Goal: Task Accomplishment & Management: Manage account settings

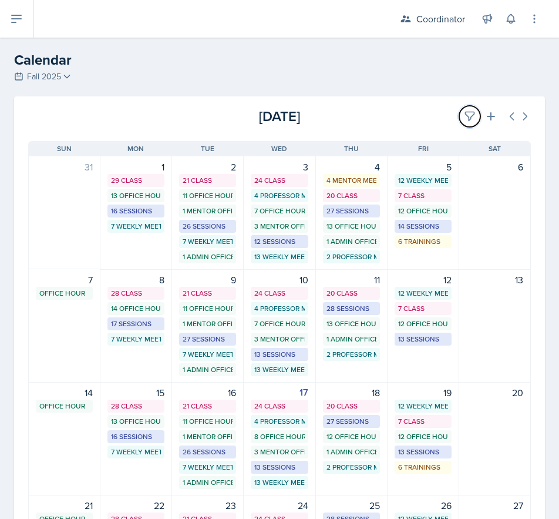
drag, startPoint x: 459, startPoint y: 110, endPoint x: 339, endPoint y: 151, distance: 127.1
click at [464, 110] on icon at bounding box center [470, 116] width 12 height 12
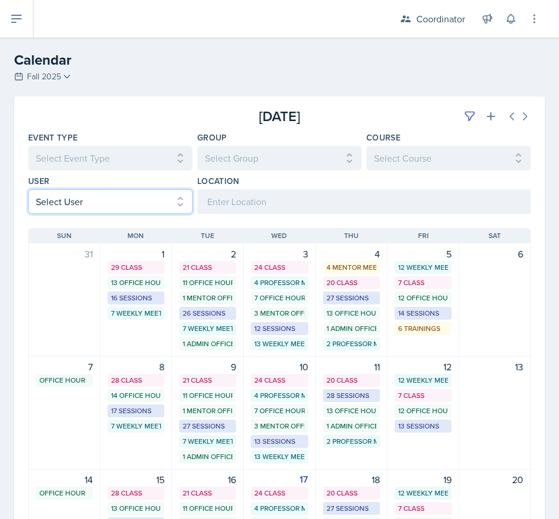
click at [117, 209] on select "Select User All [PERSON_NAME] [PERSON_NAME] [PERSON_NAME] [PERSON_NAME] [PERSON…" at bounding box center [110, 201] width 164 height 25
select select "26e8d093-afd1-41e5-90f3-96ad234e2d16"
click at [28, 189] on select "Select User All [PERSON_NAME] [PERSON_NAME] [PERSON_NAME] [PERSON_NAME] [PERSON…" at bounding box center [110, 201] width 164 height 25
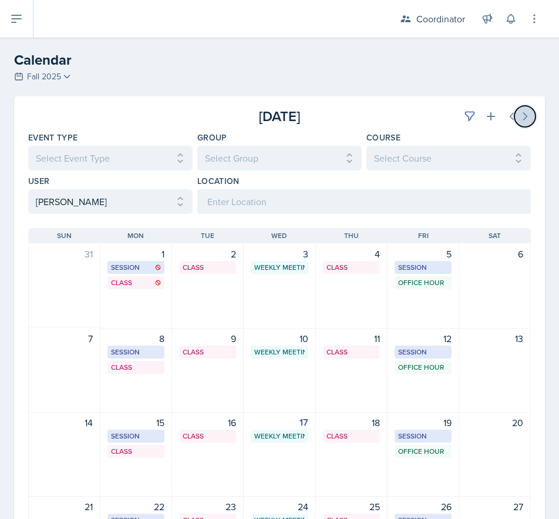
click at [519, 109] on button at bounding box center [525, 116] width 21 height 21
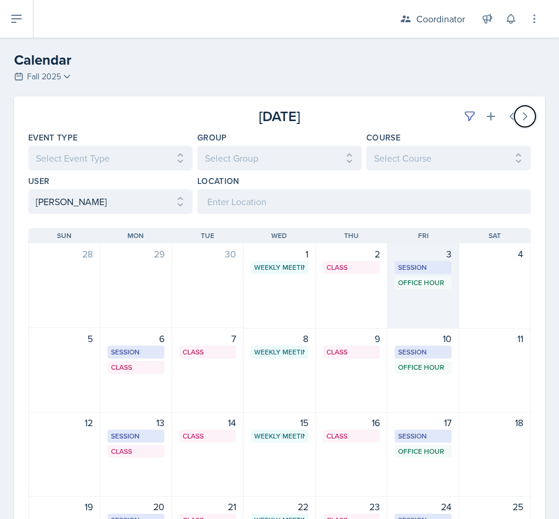
scroll to position [176, 0]
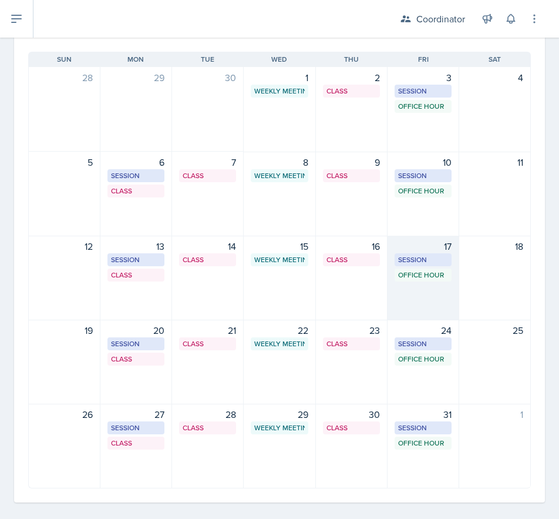
click at [426, 303] on div "17 Session SST 128 2:00 PM - 3:00 PM Office Hour SSC 12:00 PM - 1:00 PM" at bounding box center [424, 278] width 72 height 85
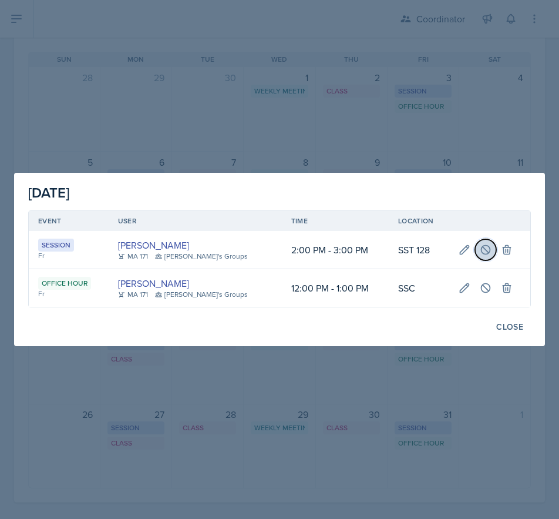
click at [479, 243] on button at bounding box center [485, 249] width 21 height 21
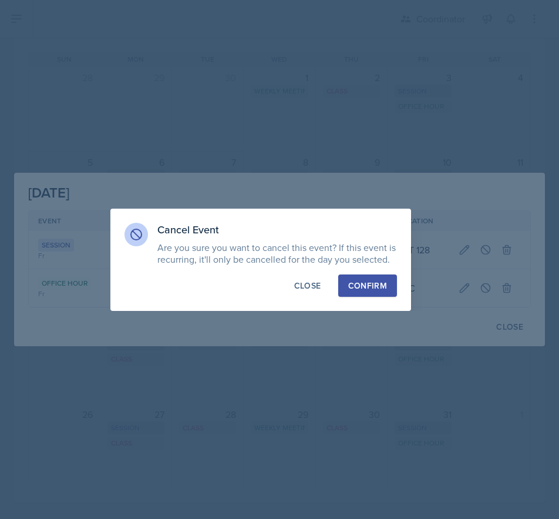
click at [375, 288] on div "Confirm" at bounding box center [367, 286] width 39 height 12
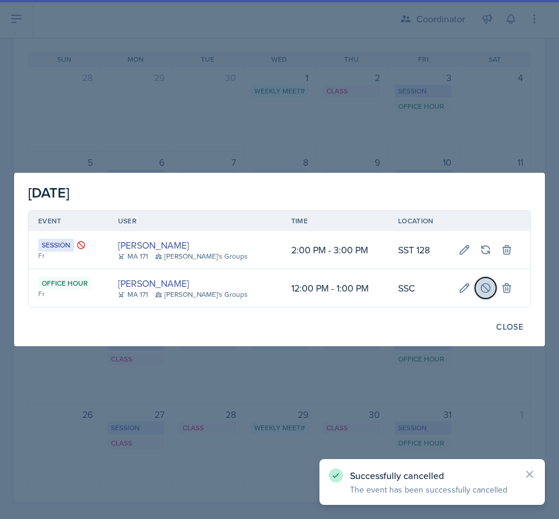
click at [480, 287] on icon at bounding box center [486, 288] width 12 height 12
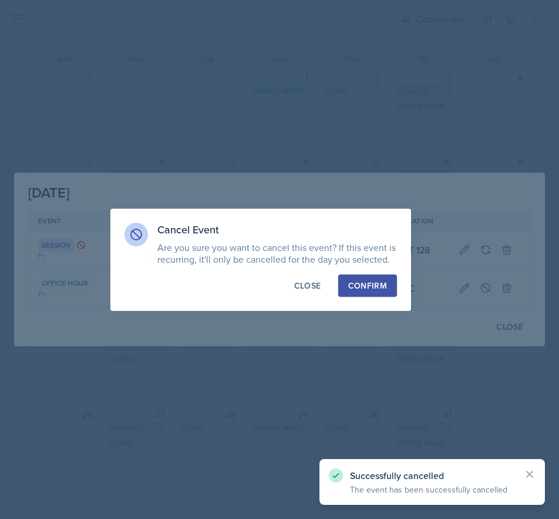
click at [379, 282] on div "Confirm" at bounding box center [367, 286] width 39 height 12
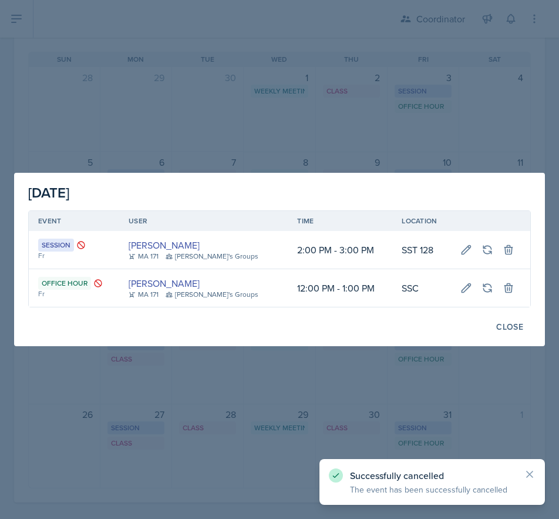
click at [298, 399] on div at bounding box center [279, 259] width 559 height 519
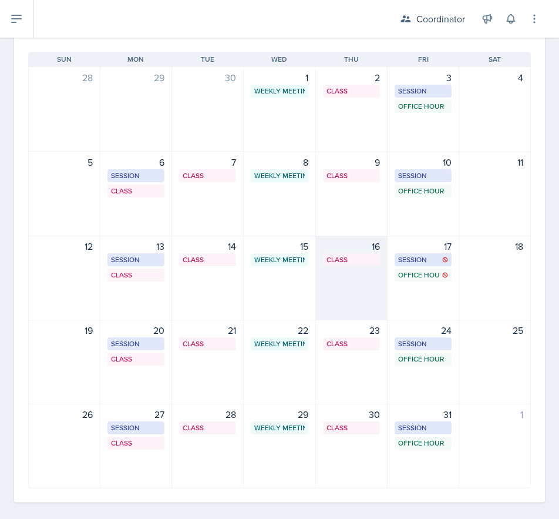
scroll to position [59, 0]
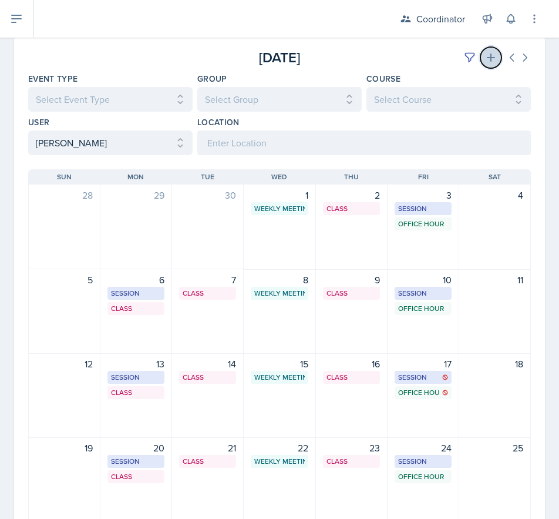
click at [485, 56] on icon at bounding box center [491, 58] width 12 height 12
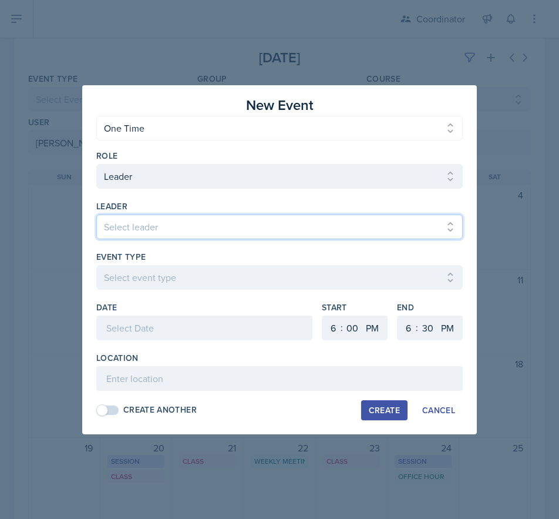
click at [137, 220] on select "Select leader [PERSON_NAME] [PERSON_NAME] [PERSON_NAME] [PERSON_NAME] [PERSON_N…" at bounding box center [279, 226] width 367 height 25
select select "9ad55e9c-cb1e-4f6b-b794-f6f1ccfaeefc"
click at [96, 214] on select "Select leader [PERSON_NAME] [PERSON_NAME] [PERSON_NAME] [PERSON_NAME] [PERSON_N…" at bounding box center [279, 226] width 367 height 25
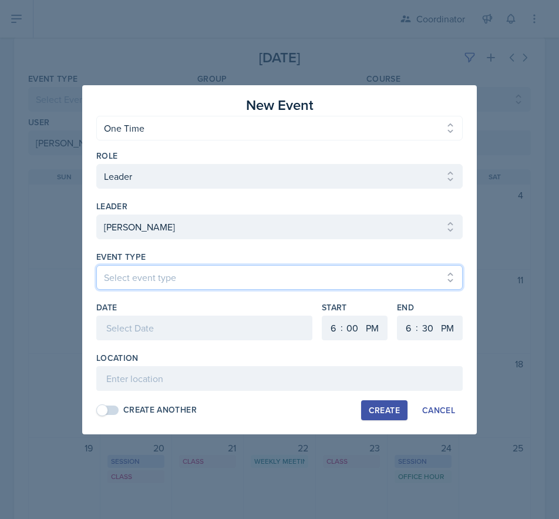
click at [126, 271] on select "Select event type Admin Office Hour Cal Workshop Class Class Announcement LA Pe…" at bounding box center [279, 277] width 367 height 25
select select "30b582fb-8ac9-49fb-a214-1fb047ccc295"
click at [96, 265] on select "Select event type Admin Office Hour Cal Workshop Class Class Announcement LA Pe…" at bounding box center [279, 277] width 367 height 25
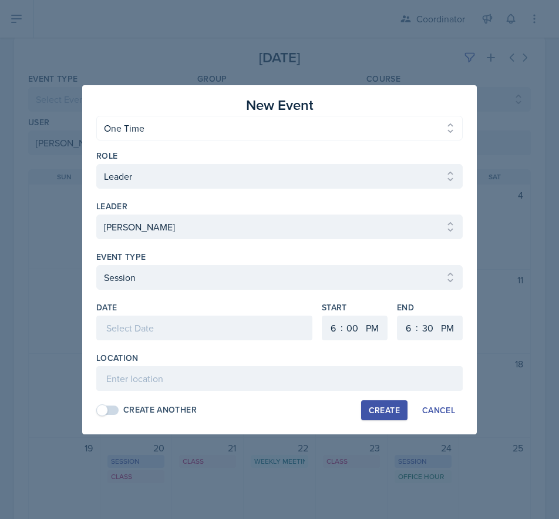
click at [125, 318] on div at bounding box center [204, 327] width 216 height 25
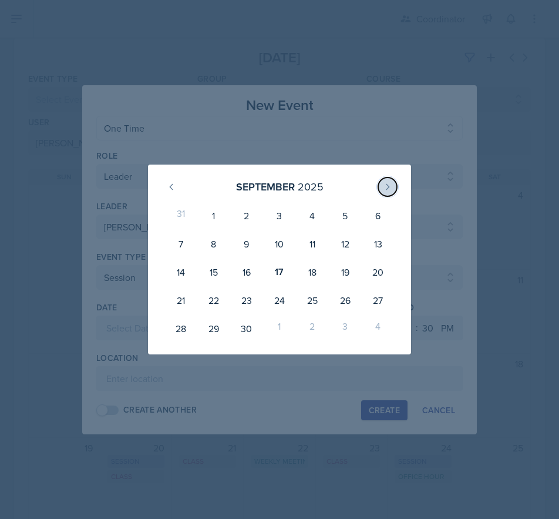
click at [386, 187] on icon at bounding box center [387, 186] width 9 height 9
click at [271, 273] on div "15" at bounding box center [279, 272] width 33 height 28
type input "[DATE]"
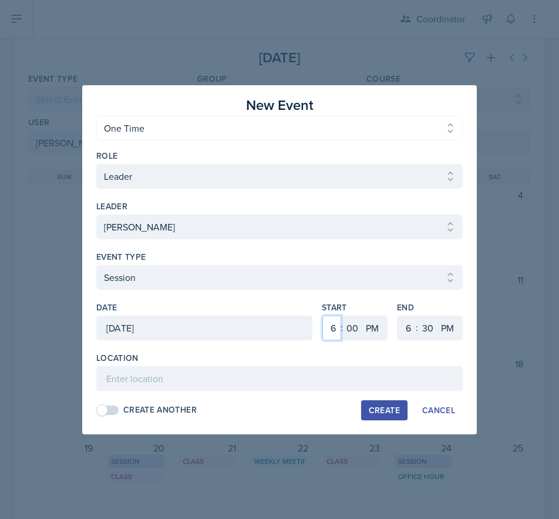
drag, startPoint x: 334, startPoint y: 325, endPoint x: 334, endPoint y: 317, distance: 7.7
click at [334, 325] on select "1 2 3 4 5 6 7 8 9 10 11 12" at bounding box center [331, 327] width 19 height 25
click at [322, 315] on select "1 2 3 4 5 6 7 8 9 10 11 12" at bounding box center [331, 327] width 19 height 25
click at [330, 345] on div "Start 1 2 3 4 5 6 7 8 9 10 11 12 : 00 05 10 15 20 25 30 35 40 45 50 55 AM PM" at bounding box center [355, 326] width 66 height 51
click at [330, 343] on div "Start 1 2 3 4 5 6 7 8 9 10 11 12 : 00 05 10 15 20 25 30 35 40 45 50 55 AM PM" at bounding box center [355, 326] width 66 height 51
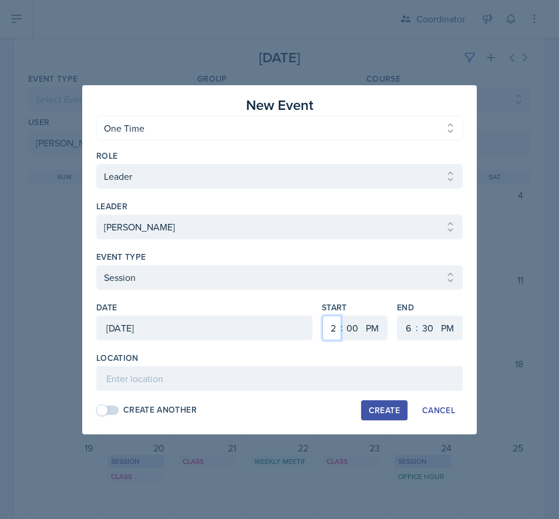
click at [335, 330] on select "1 2 3 4 5 6 7 8 9 10 11 12" at bounding box center [331, 327] width 19 height 25
select select "1"
click at [322, 315] on select "1 2 3 4 5 6 7 8 9 10 11 12" at bounding box center [331, 327] width 19 height 25
click at [358, 331] on select "00 05 10 15 20 25 30 35 40 45 50 55" at bounding box center [352, 327] width 19 height 25
select select "30"
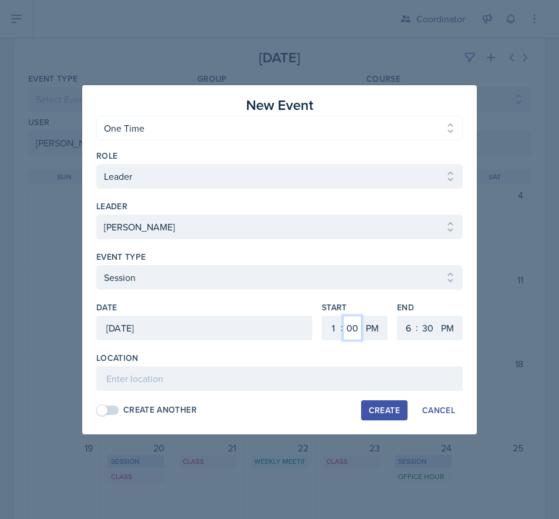
click at [343, 315] on select "00 05 10 15 20 25 30 35 40 45 50 55" at bounding box center [352, 327] width 19 height 25
drag, startPoint x: 407, startPoint y: 325, endPoint x: 408, endPoint y: 320, distance: 6.0
click at [408, 323] on select "1 2 3 4 5 6 7 8 9 10 11 12" at bounding box center [407, 327] width 19 height 25
select select "2"
click at [398, 315] on select "1 2 3 4 5 6 7 8 9 10 11 12" at bounding box center [407, 327] width 19 height 25
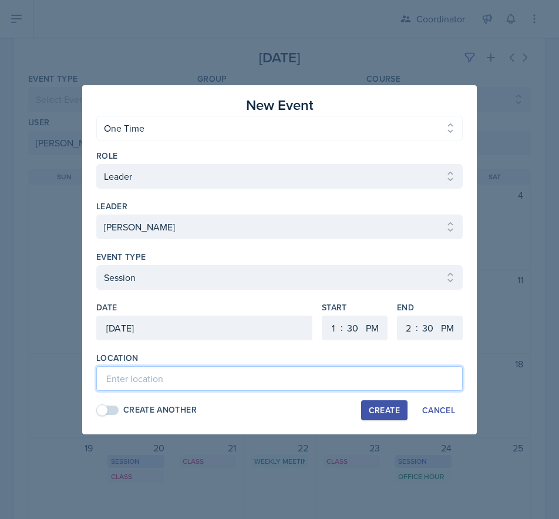
click at [271, 389] on input at bounding box center [279, 378] width 367 height 25
type input "TBD - Rescheduled Session"
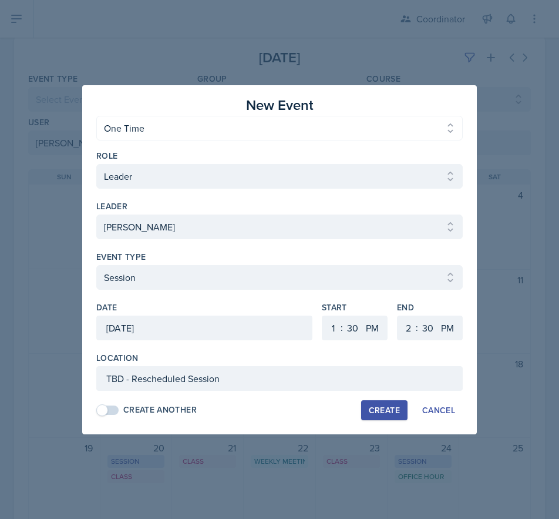
click at [371, 405] on div "Create" at bounding box center [384, 409] width 31 height 9
select select
select select "6"
select select "0"
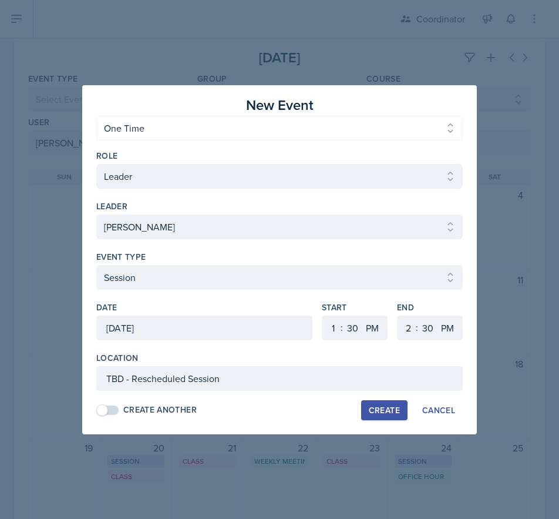
select select "6"
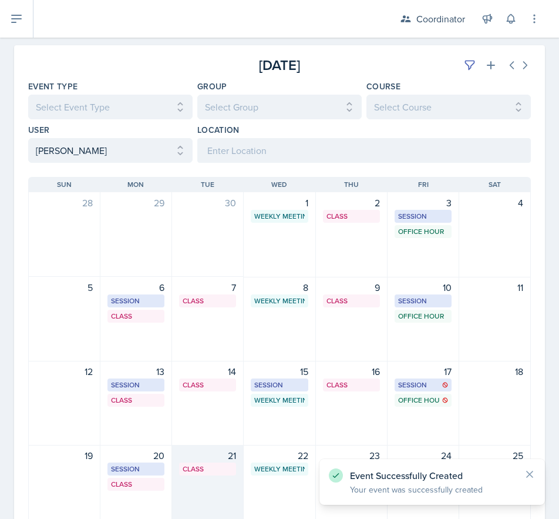
scroll to position [70, 0]
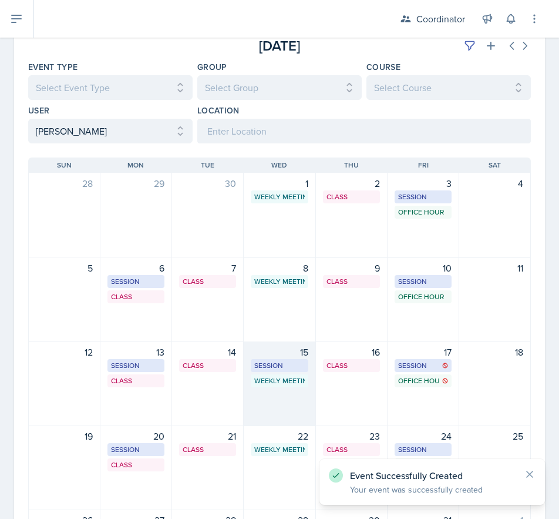
click at [274, 409] on div "15 Session TBD - Rescheduled Session 1:30 PM - 2:30 PM Weekly Meeting SSC 4:30 …" at bounding box center [280, 383] width 72 height 85
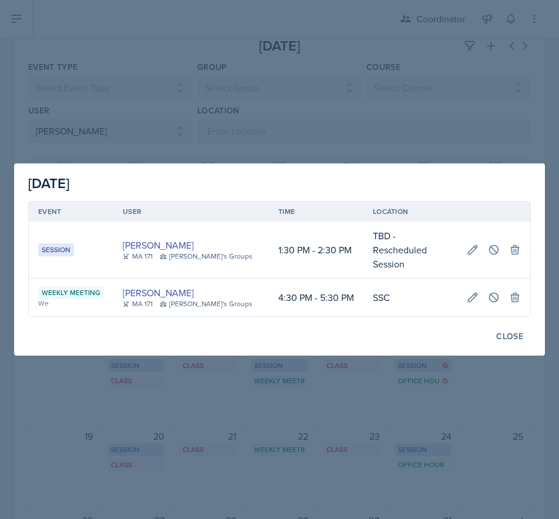
click at [201, 361] on div at bounding box center [279, 259] width 559 height 519
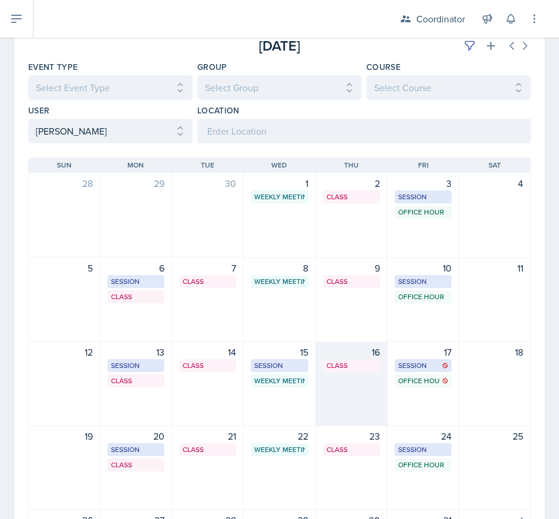
click at [364, 395] on div "16 Class SST 121 1:00 PM - 1:55 PM" at bounding box center [352, 383] width 72 height 85
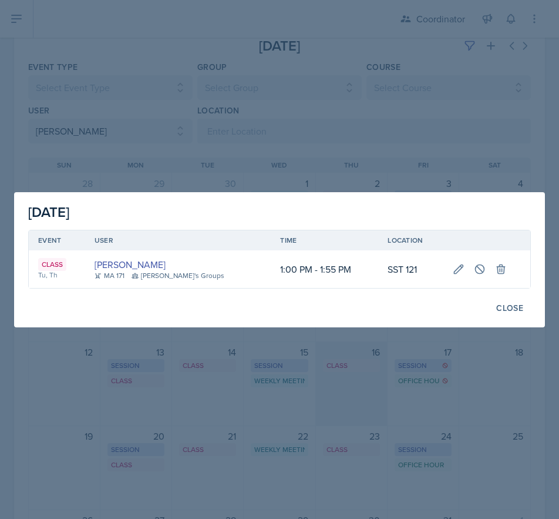
click at [364, 395] on div at bounding box center [279, 259] width 559 height 519
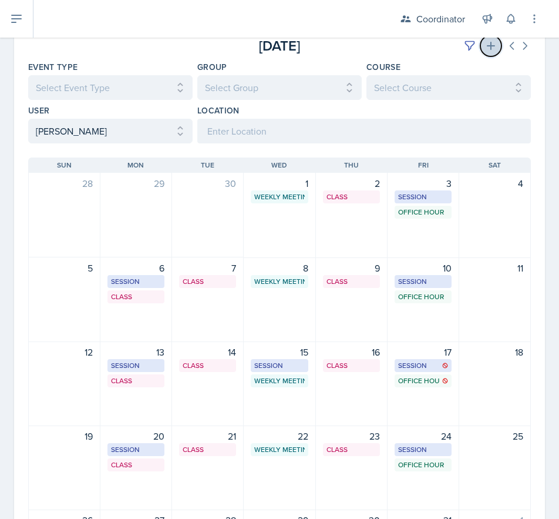
click at [485, 41] on icon at bounding box center [491, 46] width 12 height 12
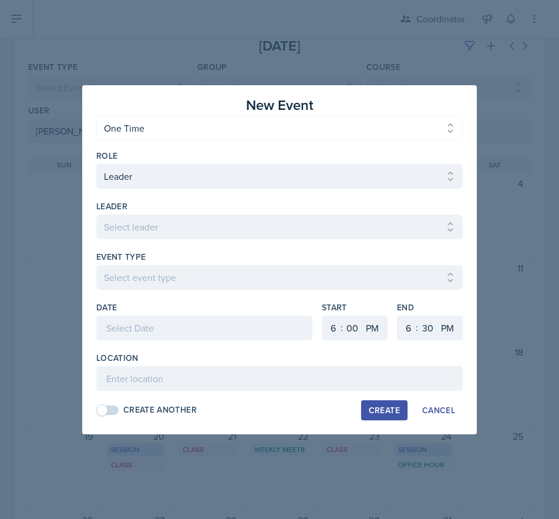
click at [154, 241] on div at bounding box center [279, 245] width 367 height 12
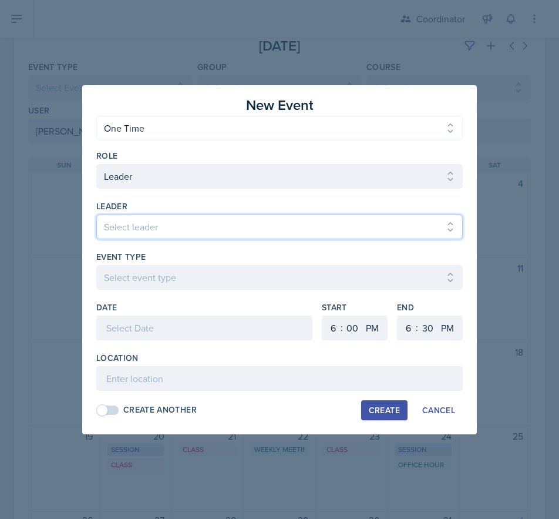
click at [154, 238] on select "Select leader [PERSON_NAME] [PERSON_NAME] [PERSON_NAME] [PERSON_NAME] [PERSON_N…" at bounding box center [279, 226] width 367 height 25
select select "9ad55e9c-cb1e-4f6b-b794-f6f1ccfaeefc"
click at [96, 214] on select "Select leader [PERSON_NAME] [PERSON_NAME] [PERSON_NAME] [PERSON_NAME] [PERSON_N…" at bounding box center [279, 226] width 367 height 25
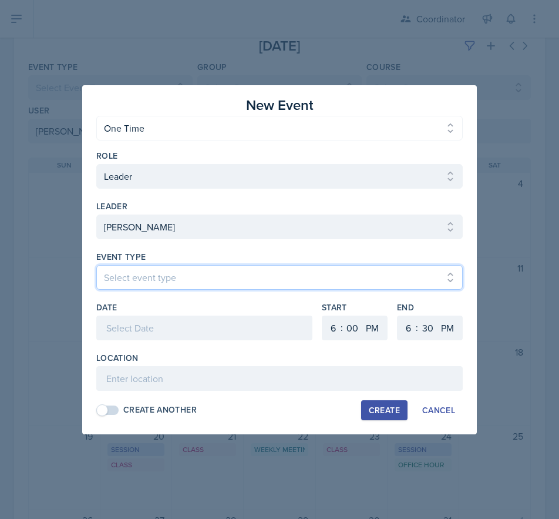
click at [122, 285] on select "Select event type Admin Office Hour Cal Workshop Class Class Announcement LA Pe…" at bounding box center [279, 277] width 367 height 25
select select "711e3089-b526-4ace-8ef7-b628edcb7570"
click at [96, 265] on select "Select event type Admin Office Hour Cal Workshop Class Class Announcement LA Pe…" at bounding box center [279, 277] width 367 height 25
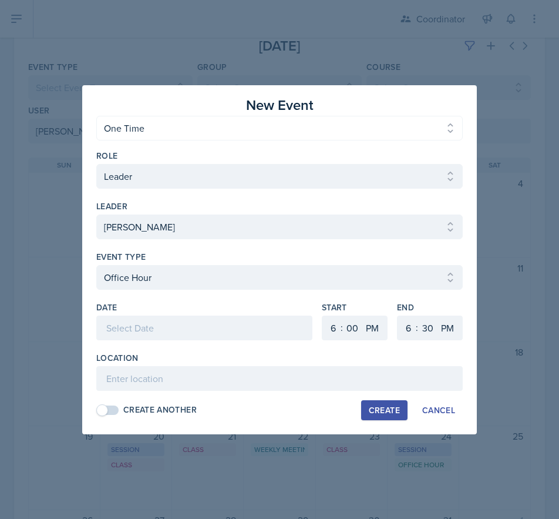
click at [122, 317] on div at bounding box center [204, 327] width 216 height 25
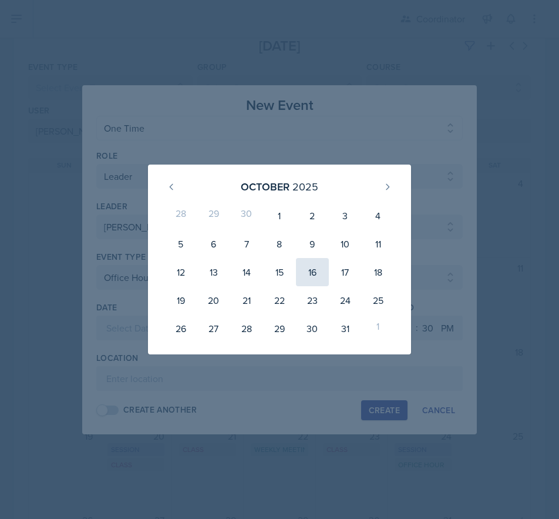
click at [313, 270] on div "16" at bounding box center [312, 272] width 33 height 28
type input "[DATE]"
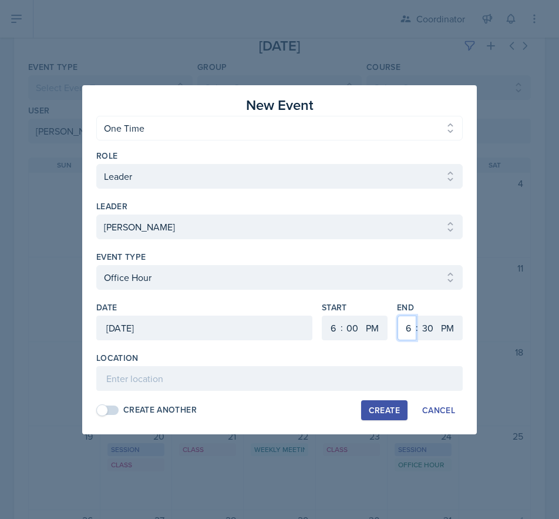
click at [406, 324] on select "1 2 3 4 5 6 7 8 9 10 11 12" at bounding box center [407, 327] width 19 height 25
select select "7"
click at [398, 315] on select "1 2 3 4 5 6 7 8 9 10 11 12" at bounding box center [407, 327] width 19 height 25
drag, startPoint x: 435, startPoint y: 326, endPoint x: 435, endPoint y: 316, distance: 10.0
click at [435, 326] on select "00 05 10 15 20 25 30 35 40 45 50 55" at bounding box center [427, 327] width 19 height 25
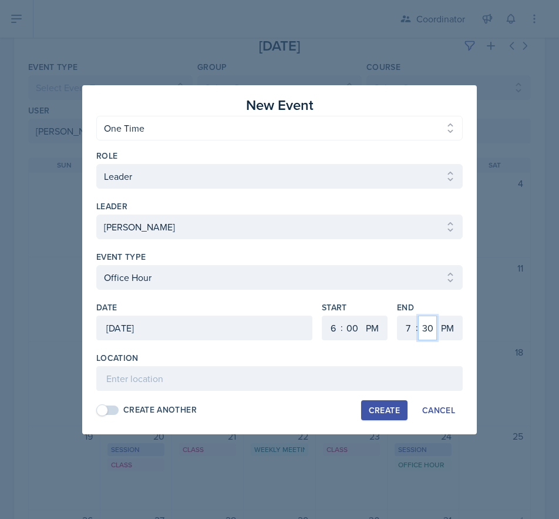
select select "0"
click at [418, 315] on select "00 05 10 15 20 25 30 35 40 45 50 55" at bounding box center [427, 327] width 19 height 25
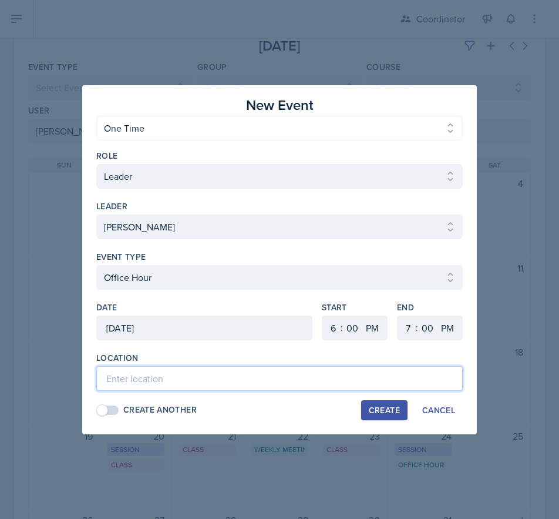
click at [282, 388] on input at bounding box center [279, 378] width 367 height 25
type input "SSC - Rescheduled Office Hour"
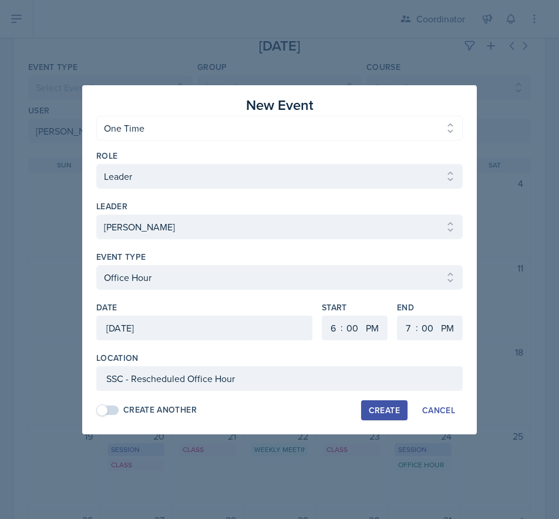
click at [391, 410] on div "Create" at bounding box center [384, 409] width 31 height 9
select select
select select "6"
select select "30"
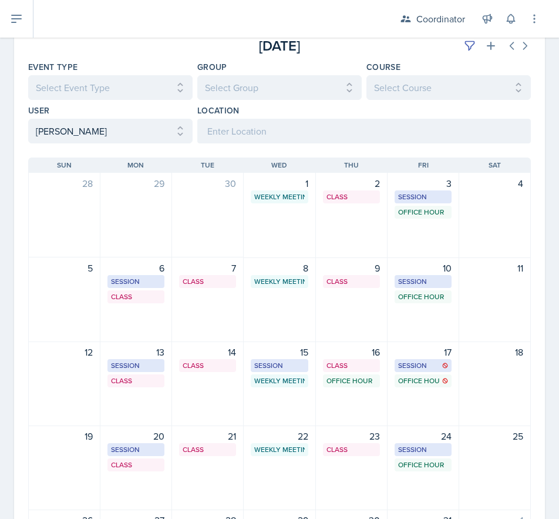
click at [352, 405] on div "16 Class SST 121 1:00 PM - 1:55 PM Office Hour SSC - Rescheduled Office Hour 6:…" at bounding box center [352, 383] width 72 height 85
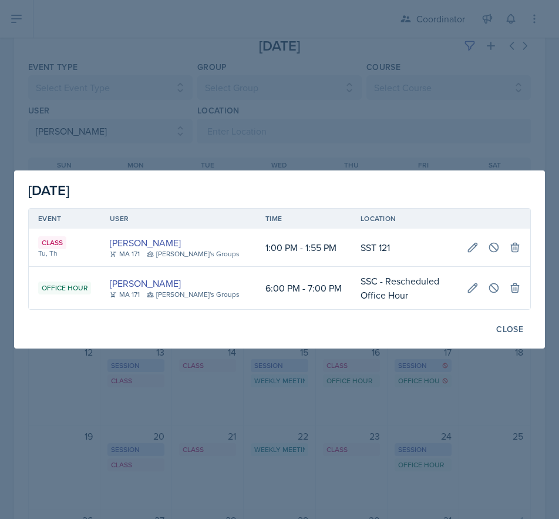
click at [328, 456] on div at bounding box center [279, 259] width 559 height 519
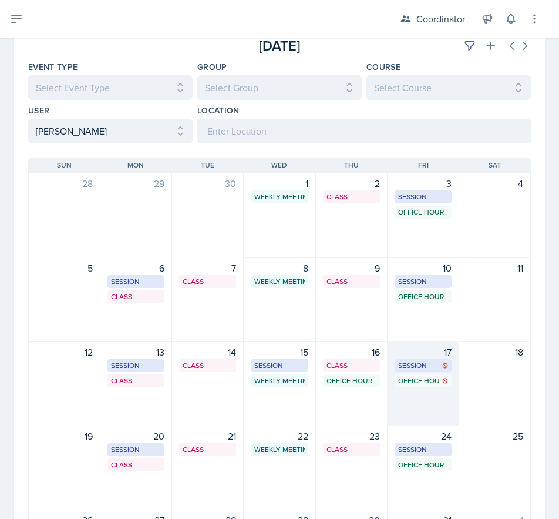
click at [402, 393] on div "17 Session SST 128 2:00 PM - 3:00 PM Office Hour SSC 12:00 PM - 1:00 PM" at bounding box center [424, 383] width 72 height 85
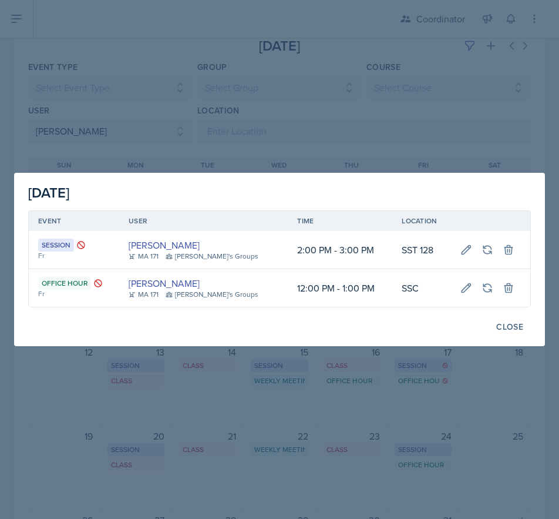
click at [309, 133] on div at bounding box center [279, 259] width 559 height 519
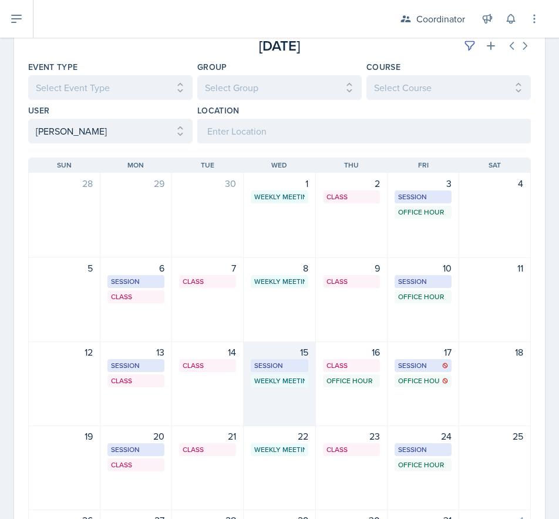
click at [276, 399] on div "15 Session TBD - Rescheduled Session 1:30 PM - 2:30 PM Weekly Meeting SSC 4:30 …" at bounding box center [280, 383] width 72 height 85
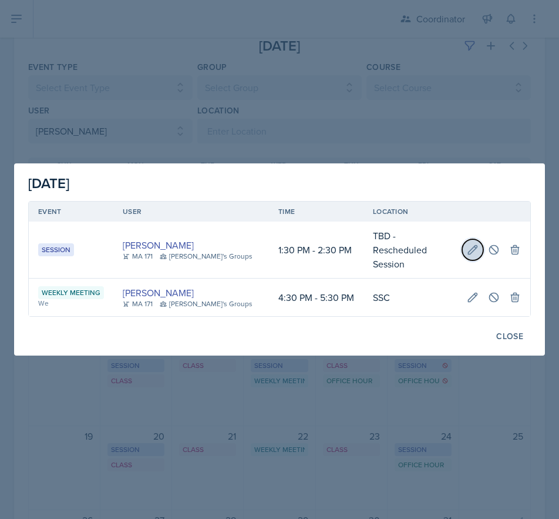
click at [469, 247] on icon at bounding box center [473, 250] width 12 height 12
type input "[DATE]"
select select "1"
select select "30"
select select "PM"
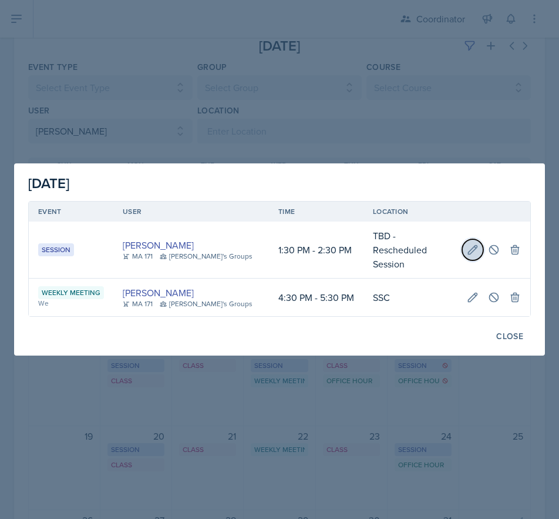
select select "2"
select select "30"
select select "PM"
type input "TBD - Rescheduled Session"
select select "30b582fb-8ac9-49fb-a214-1fb047ccc295"
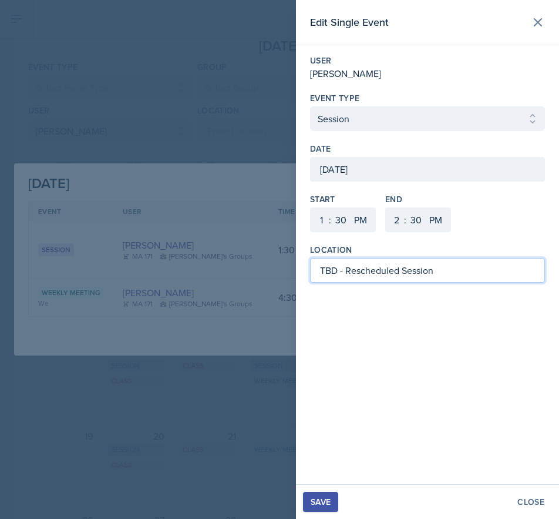
click at [337, 268] on input "TBD - Rescheduled Session" at bounding box center [427, 270] width 235 height 25
type input "SST 218 - Rescheduled Session"
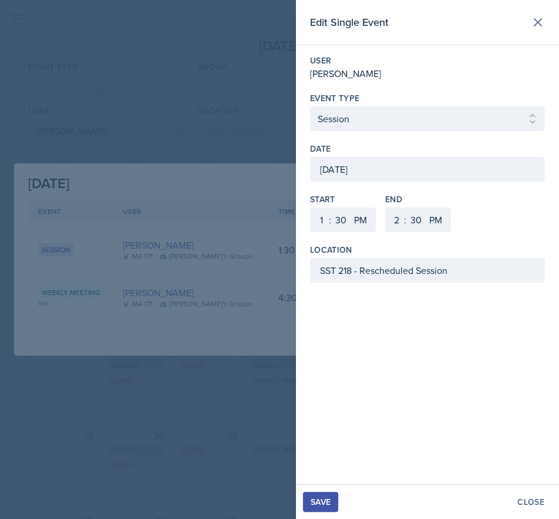
click at [328, 493] on button "Save" at bounding box center [320, 502] width 35 height 20
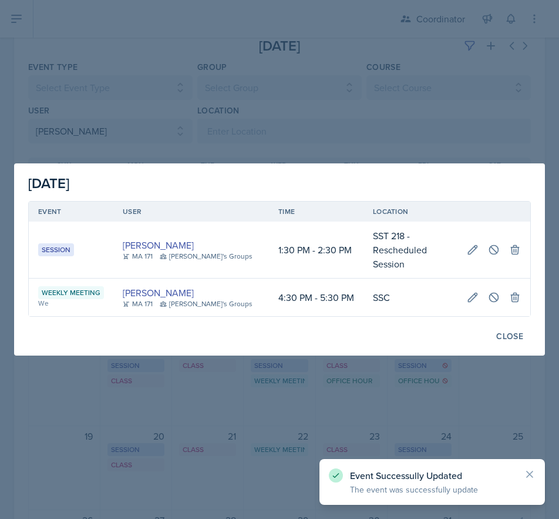
click at [191, 80] on div at bounding box center [279, 259] width 559 height 519
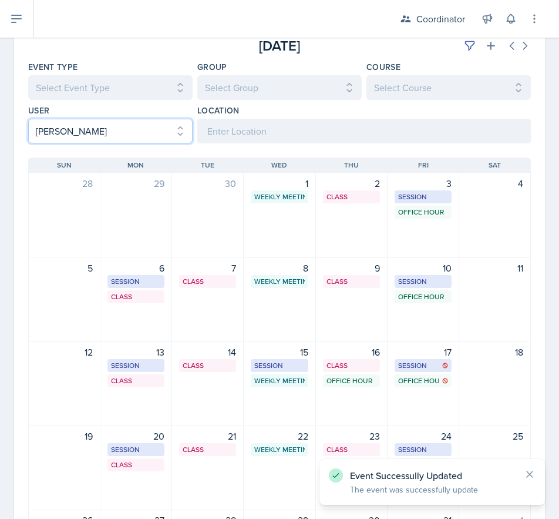
drag, startPoint x: 120, startPoint y: 130, endPoint x: 115, endPoint y: 139, distance: 10.0
click at [120, 130] on select "Select User All [PERSON_NAME] [PERSON_NAME] [PERSON_NAME] [PERSON_NAME] [PERSON…" at bounding box center [110, 131] width 164 height 25
click at [28, 119] on select "Select User All [PERSON_NAME] [PERSON_NAME] [PERSON_NAME] [PERSON_NAME] [PERSON…" at bounding box center [110, 131] width 164 height 25
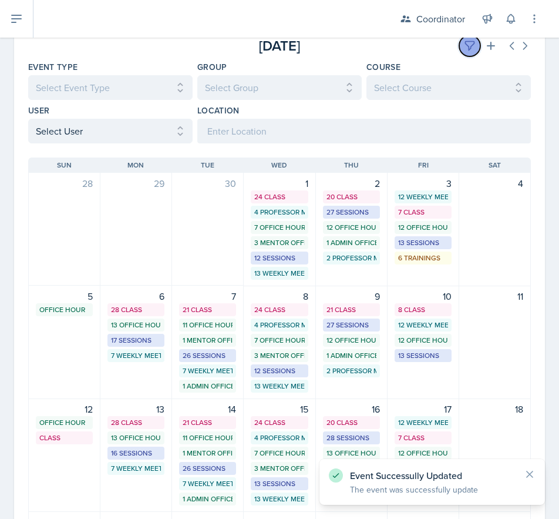
drag, startPoint x: 468, startPoint y: 47, endPoint x: 454, endPoint y: 46, distance: 14.1
click at [466, 46] on button at bounding box center [469, 45] width 21 height 21
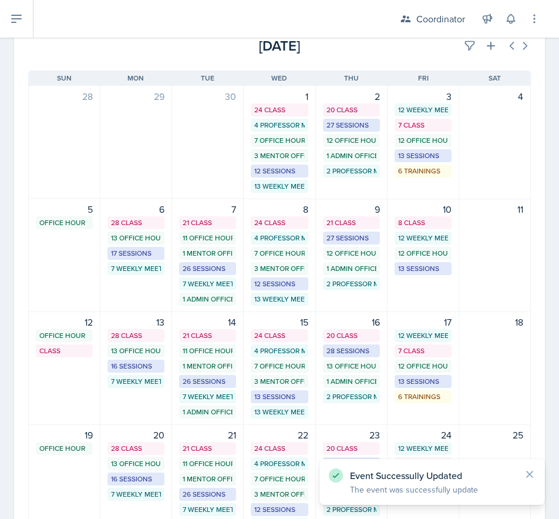
click at [395, 46] on div "[DATE]" at bounding box center [447, 45] width 167 height 21
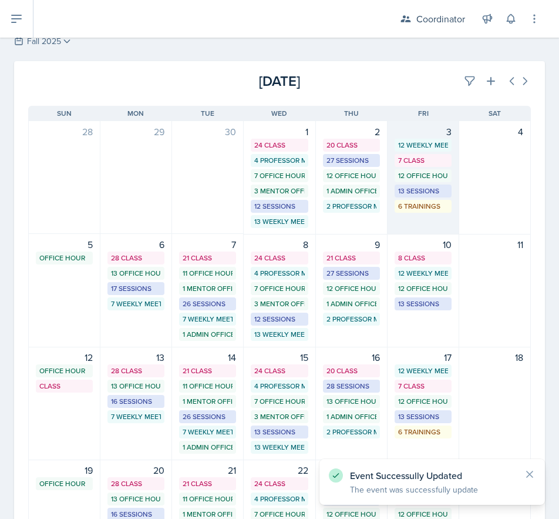
scroll to position [0, 0]
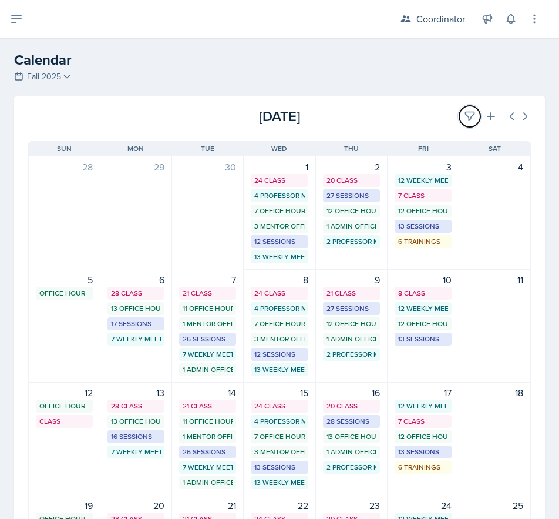
click at [459, 109] on button at bounding box center [469, 116] width 21 height 21
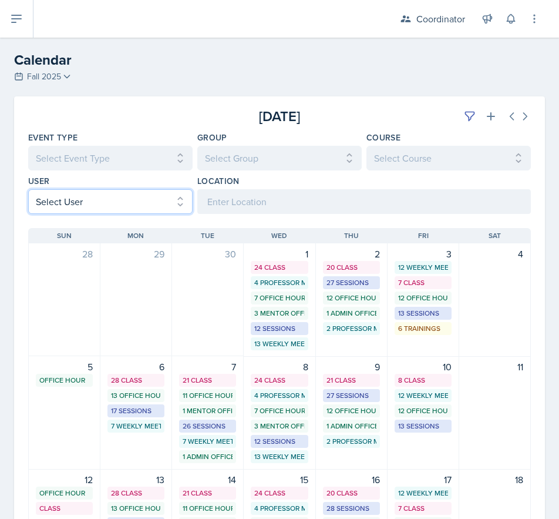
click at [67, 200] on select "Select User All [PERSON_NAME] [PERSON_NAME] [PERSON_NAME] [PERSON_NAME] [PERSON…" at bounding box center [110, 201] width 164 height 25
select select "a958d43b-57cf-4b1b-9bd6-6a48c2425cf6"
click at [28, 189] on select "Select User All [PERSON_NAME] [PERSON_NAME] [PERSON_NAME] [PERSON_NAME] [PERSON…" at bounding box center [110, 201] width 164 height 25
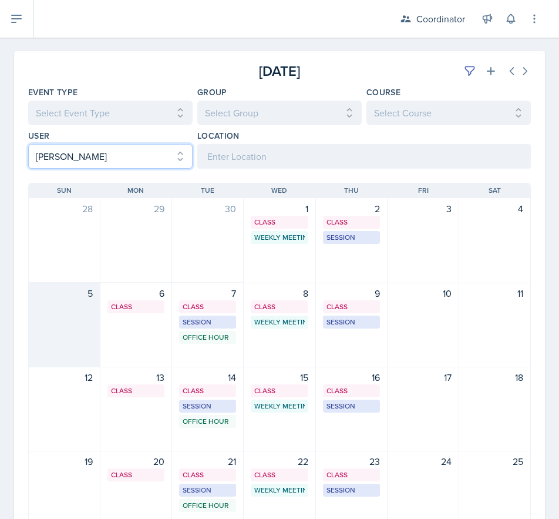
scroll to position [59, 0]
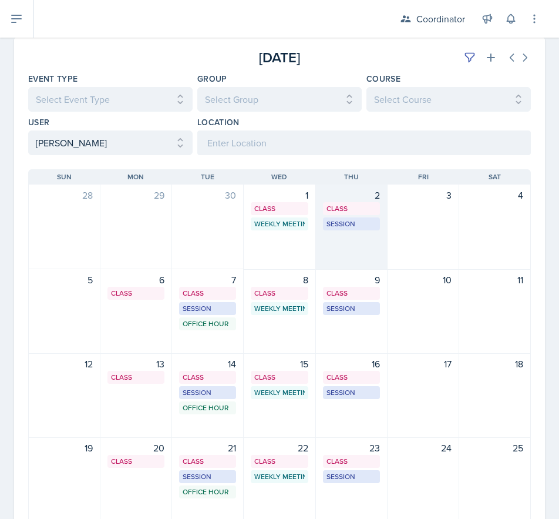
click at [351, 255] on div "2 Class MSB 112 9:40 AM - 10:35 AM Session SST 050 7:30 PM - 8:30 PM" at bounding box center [352, 226] width 72 height 85
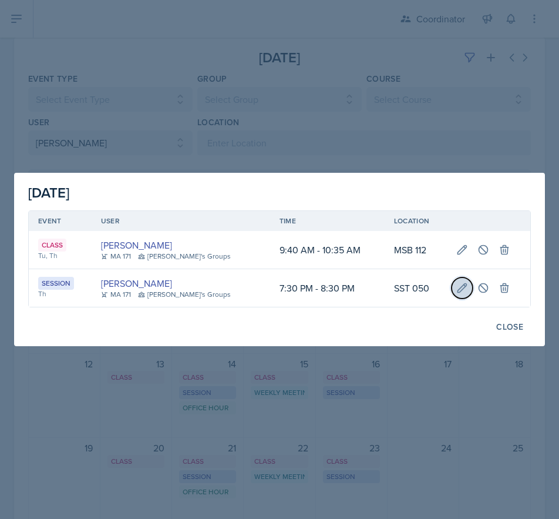
click at [452, 294] on button at bounding box center [462, 287] width 21 height 21
select select "7"
select select "30"
select select "PM"
select select "8"
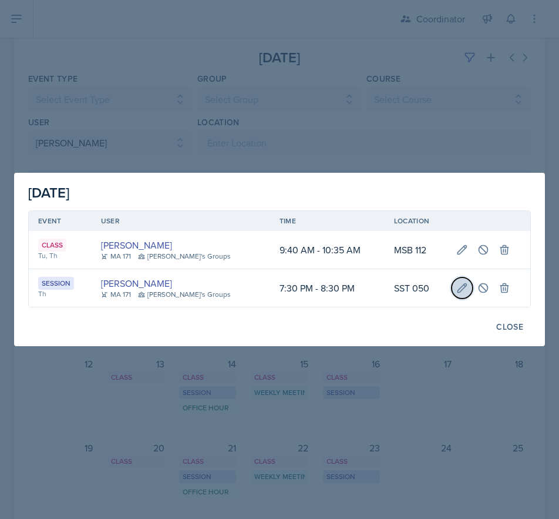
select select "30"
select select "PM"
type input "SST 050"
select select "30b582fb-8ac9-49fb-a214-1fb047ccc295"
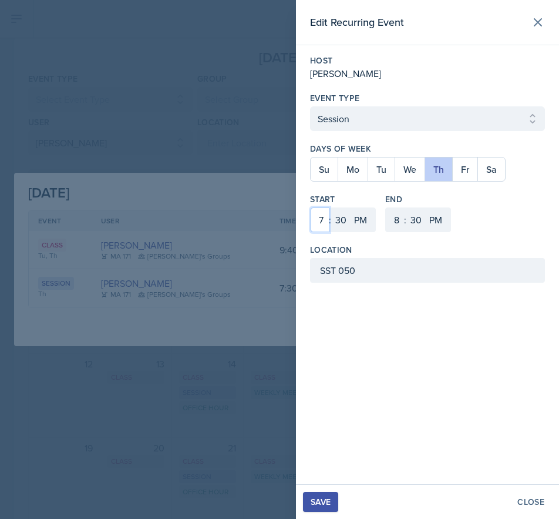
click at [320, 224] on select "1 2 3 4 5 6 7 8 9 10 11 12" at bounding box center [320, 219] width 19 height 25
select select "5"
click at [311, 207] on select "1 2 3 4 5 6 7 8 9 10 11 12" at bounding box center [320, 219] width 19 height 25
click at [398, 218] on select "1 2 3 4 5 6 7 8 9 10 11 12" at bounding box center [395, 219] width 19 height 25
select select "6"
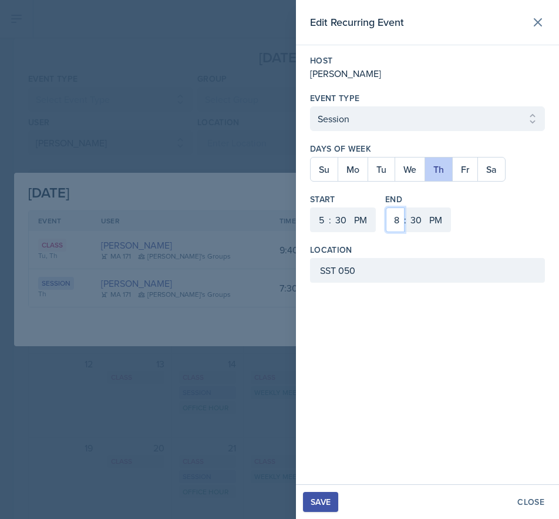
click at [386, 207] on select "1 2 3 4 5 6 7 8 9 10 11 12" at bounding box center [395, 219] width 19 height 25
click at [320, 503] on div "Save" at bounding box center [321, 501] width 20 height 9
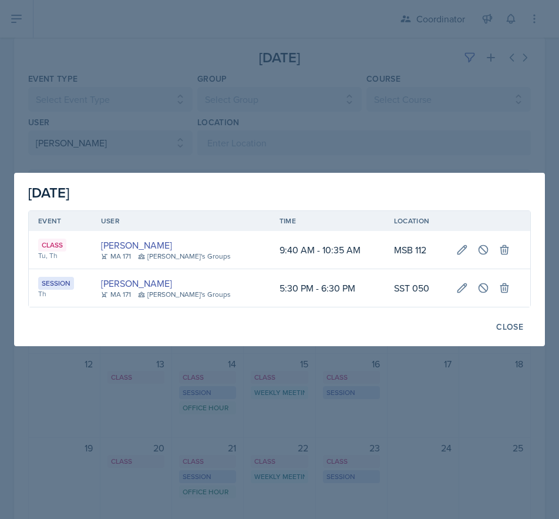
click at [300, 154] on div at bounding box center [279, 259] width 559 height 519
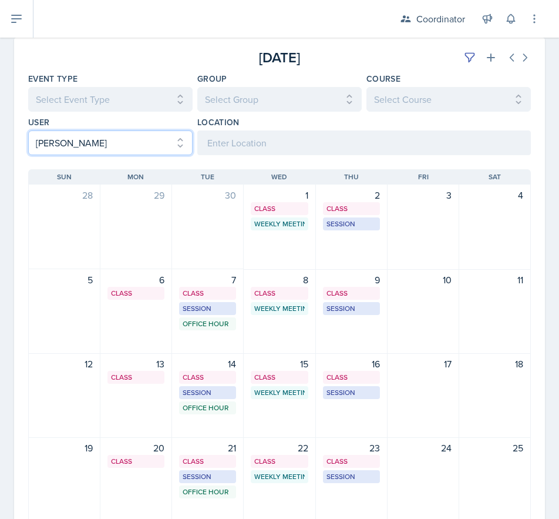
click at [132, 153] on select "Select User All [PERSON_NAME] [PERSON_NAME] [PERSON_NAME] [PERSON_NAME] [PERSON…" at bounding box center [110, 142] width 164 height 25
select select
click at [28, 130] on select "Select User All [PERSON_NAME] [PERSON_NAME] [PERSON_NAME] [PERSON_NAME] [PERSON…" at bounding box center [110, 142] width 164 height 25
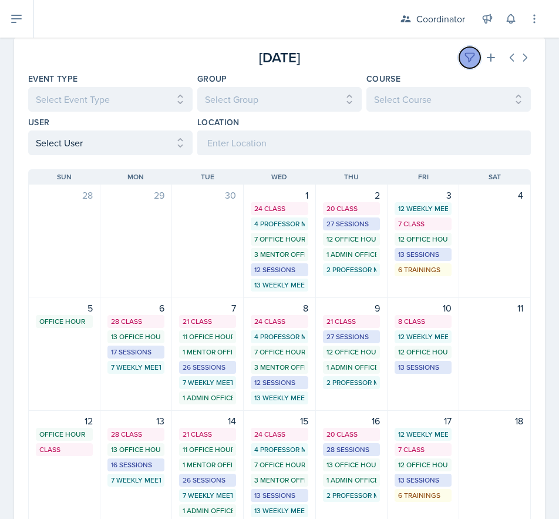
click at [464, 61] on icon at bounding box center [470, 58] width 12 height 12
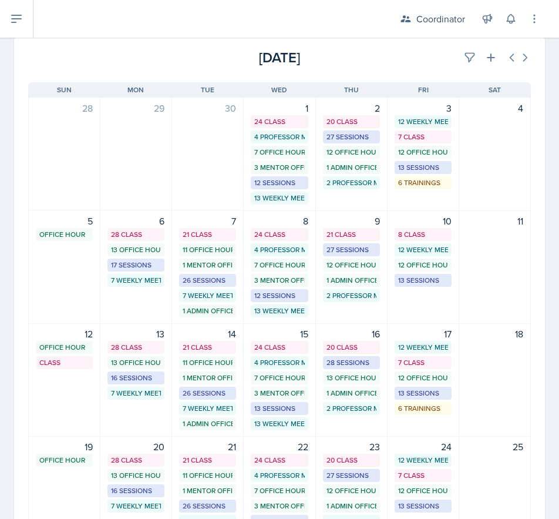
click at [407, 63] on div "[DATE]" at bounding box center [447, 57] width 167 height 21
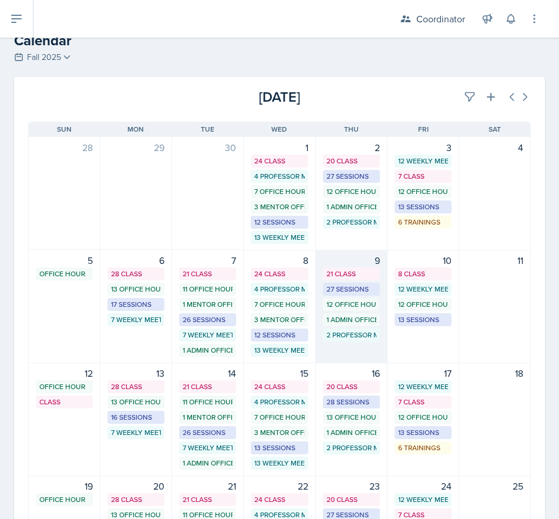
scroll to position [0, 0]
